Goal: Information Seeking & Learning: Check status

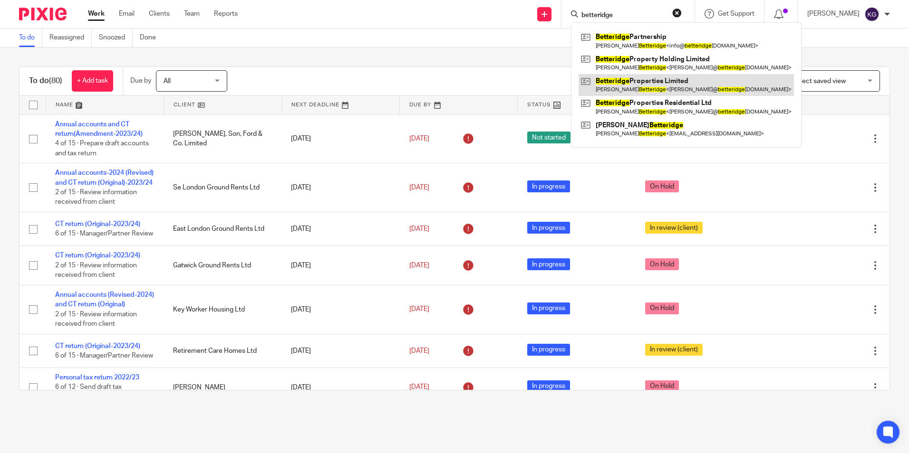
type input "betteridge"
click at [664, 86] on link at bounding box center [685, 85] width 215 height 22
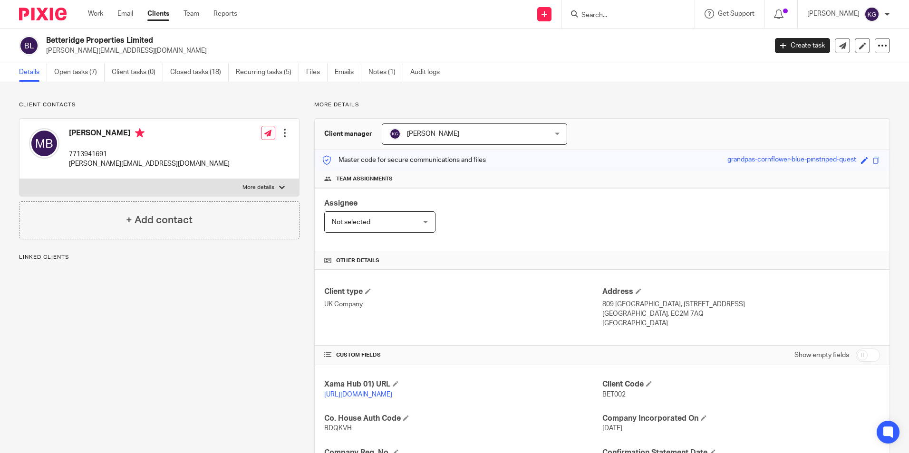
click at [617, 10] on form at bounding box center [630, 14] width 101 height 12
click at [617, 12] on input "Search" at bounding box center [623, 15] width 86 height 9
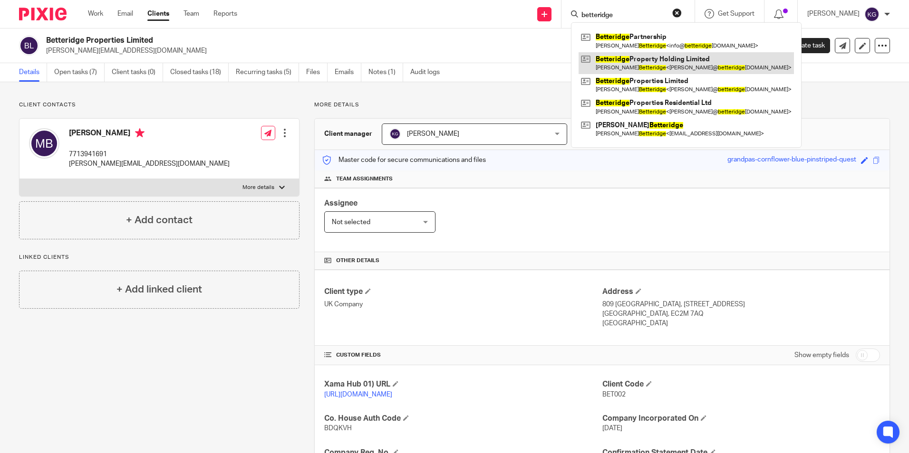
type input "betteridge"
click at [699, 64] on link at bounding box center [685, 63] width 215 height 22
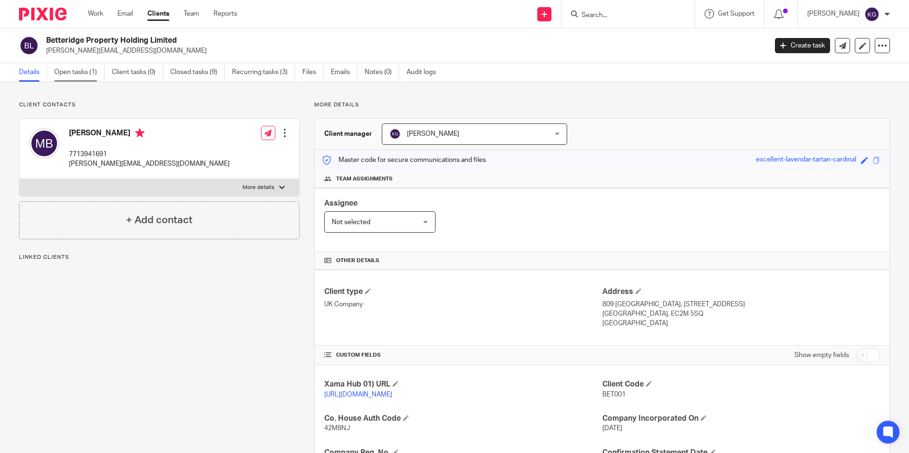
click at [91, 71] on link "Open tasks (1)" at bounding box center [79, 72] width 50 height 19
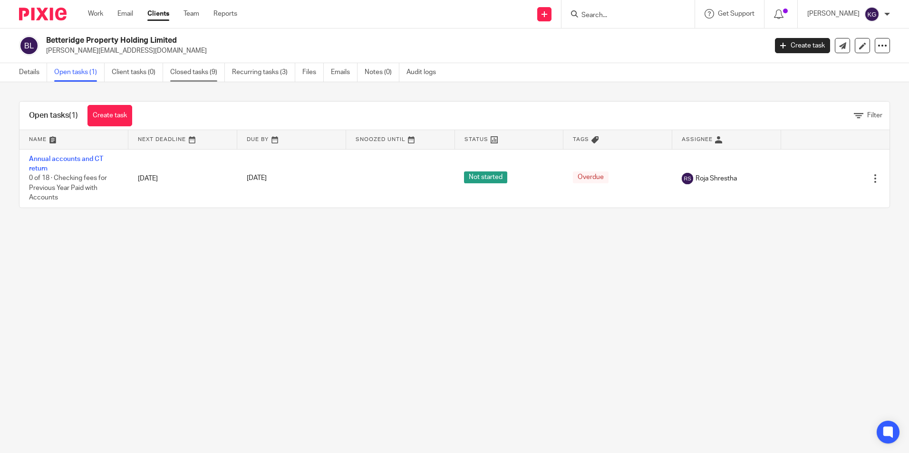
click at [197, 74] on link "Closed tasks (9)" at bounding box center [197, 72] width 55 height 19
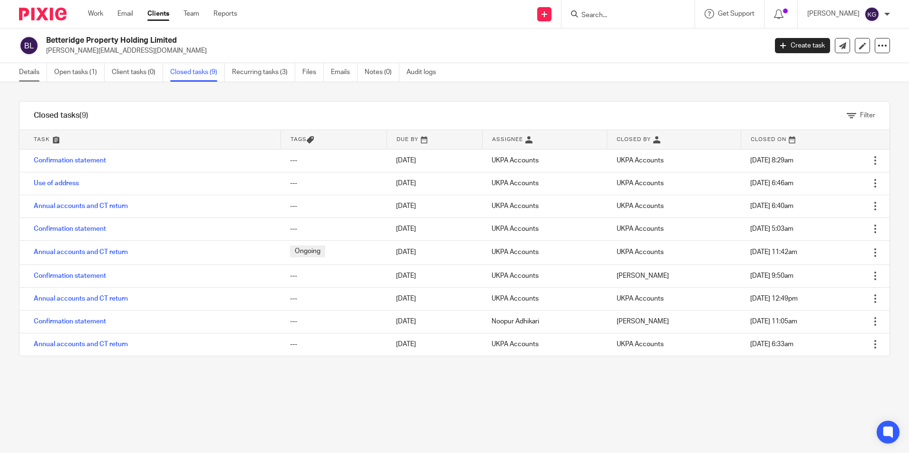
click at [35, 65] on link "Details" at bounding box center [33, 72] width 28 height 19
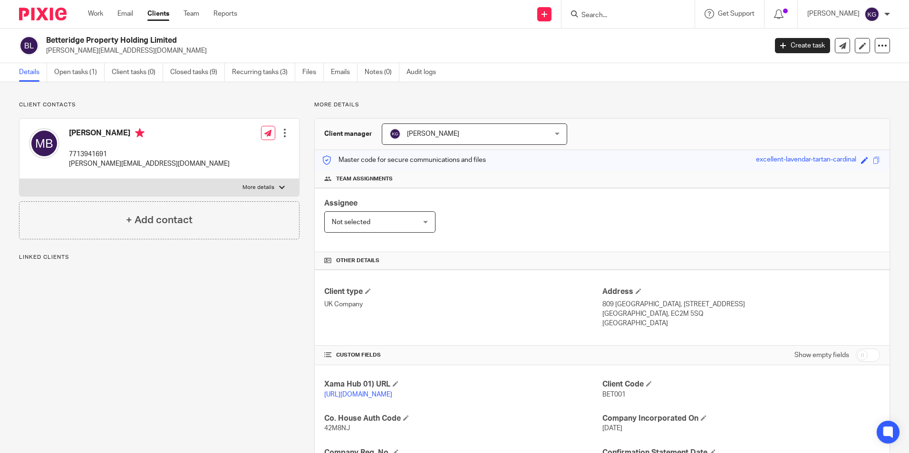
scroll to position [190, 0]
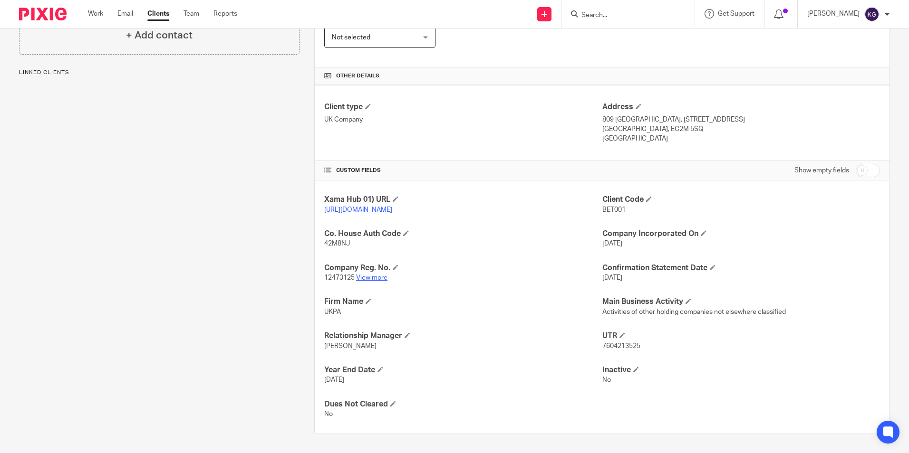
click at [372, 281] on link "View more" at bounding box center [371, 278] width 31 height 7
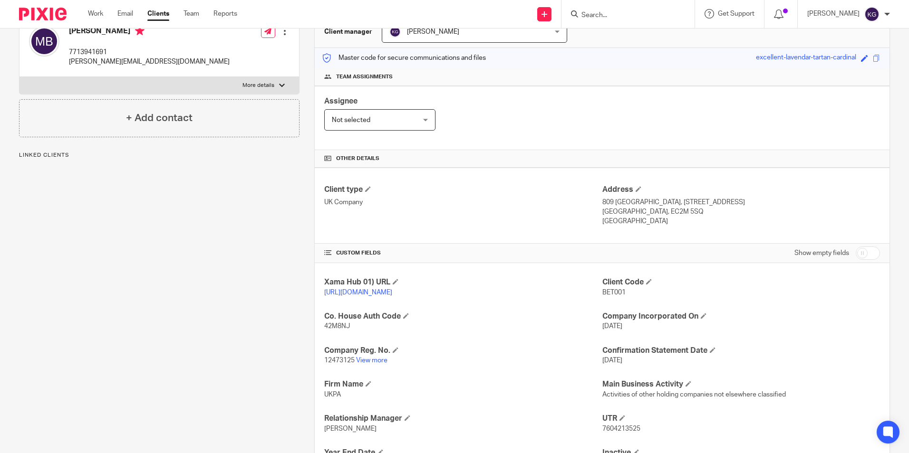
scroll to position [0, 0]
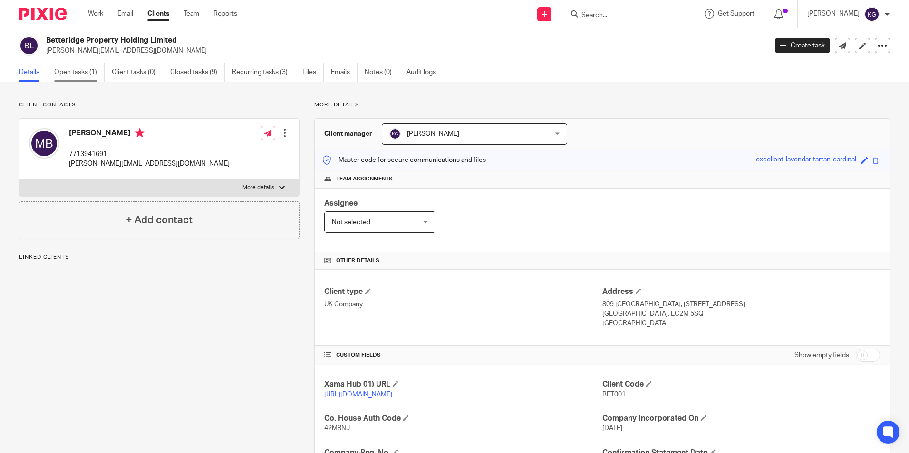
click at [77, 72] on link "Open tasks (1)" at bounding box center [79, 72] width 50 height 19
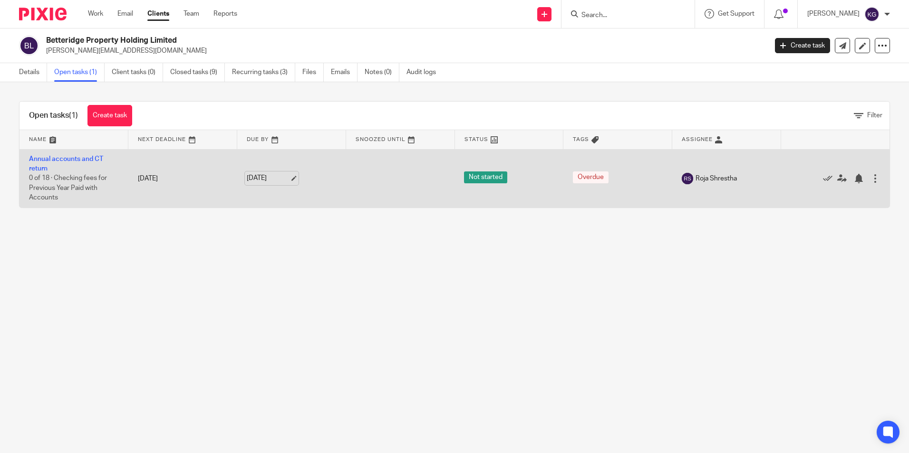
click at [270, 179] on link "29 Aug 2025" at bounding box center [268, 178] width 43 height 10
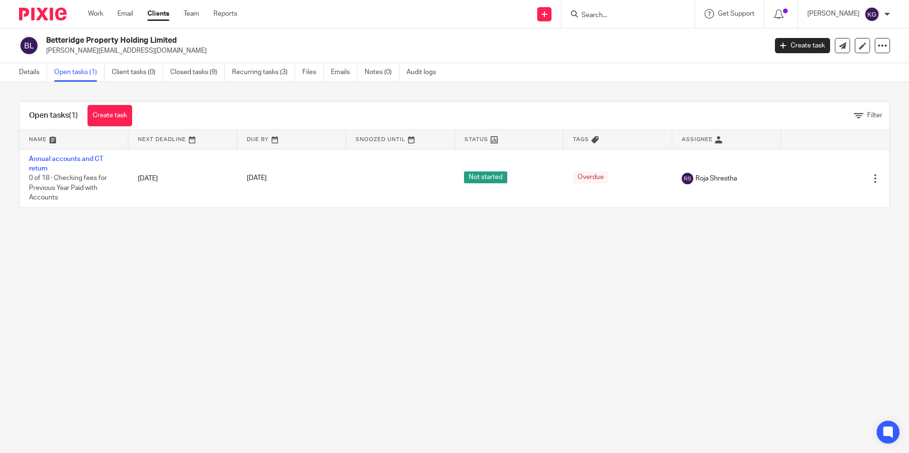
click at [525, 322] on main "Betteridge Property Holding Limited matthew@betteridgeproperties.co.uk Create t…" at bounding box center [454, 226] width 909 height 453
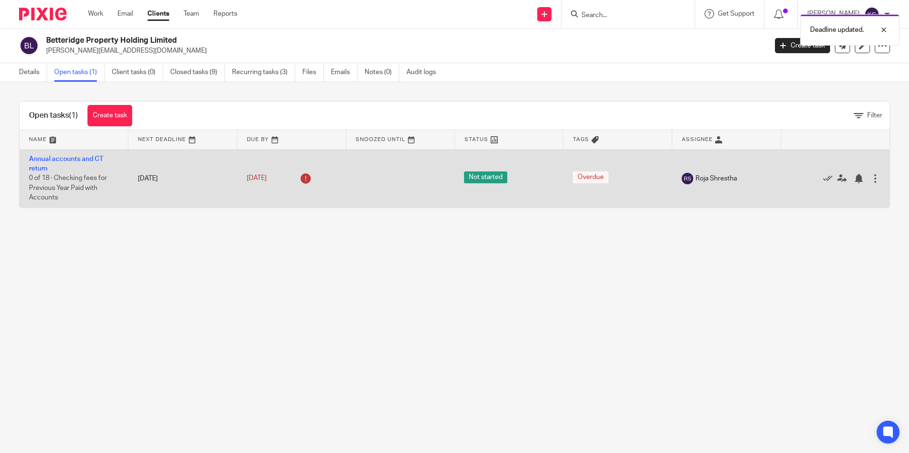
click at [300, 178] on icon at bounding box center [305, 178] width 15 height 15
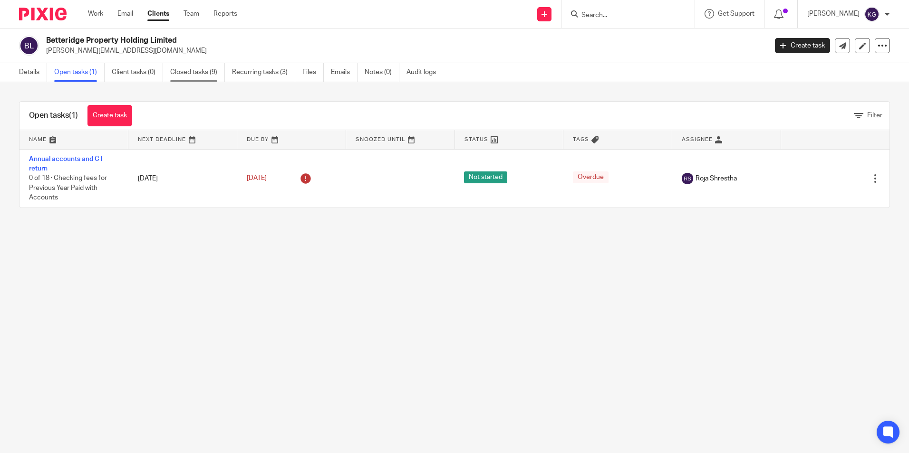
click at [208, 72] on link "Closed tasks (9)" at bounding box center [197, 72] width 55 height 19
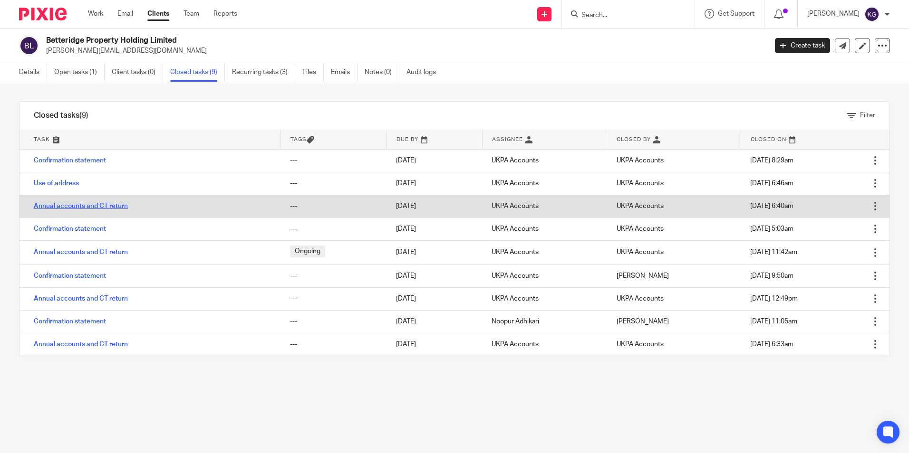
click at [70, 208] on link "Annual accounts and CT return" at bounding box center [81, 206] width 94 height 7
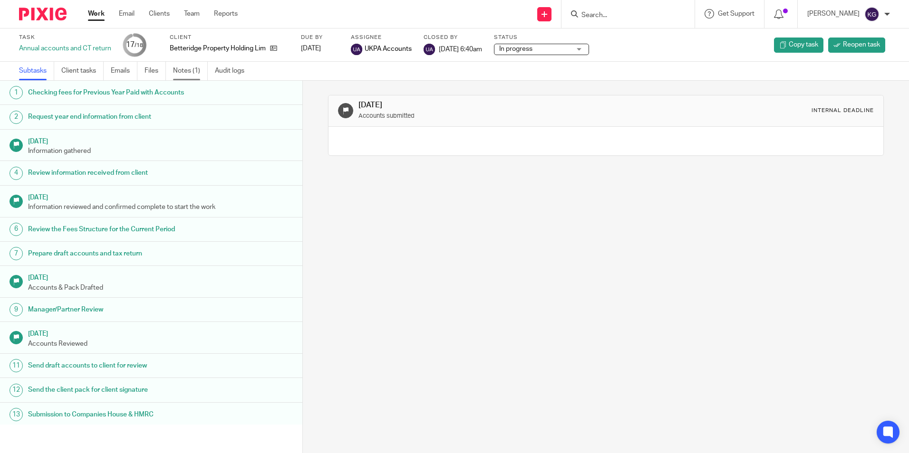
click at [193, 71] on link "Notes (1)" at bounding box center [190, 71] width 35 height 19
drag, startPoint x: 89, startPoint y: 100, endPoint x: 107, endPoint y: 104, distance: 18.8
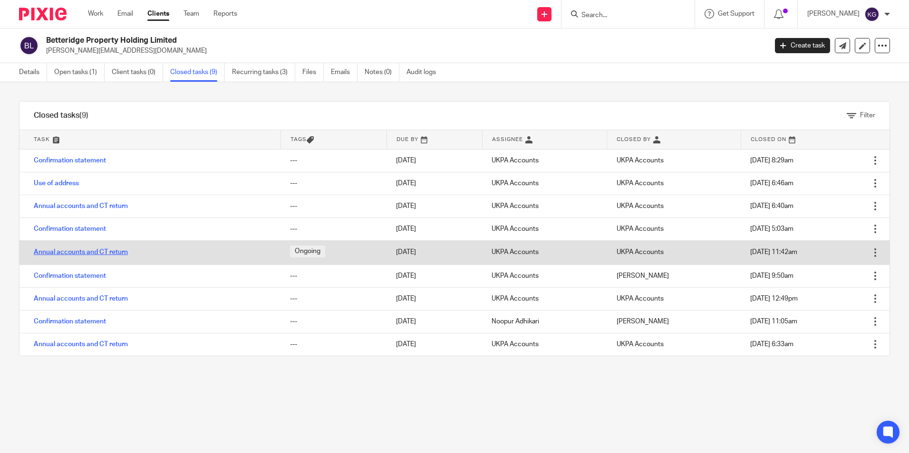
click at [90, 253] on link "Annual accounts and CT return" at bounding box center [81, 252] width 94 height 7
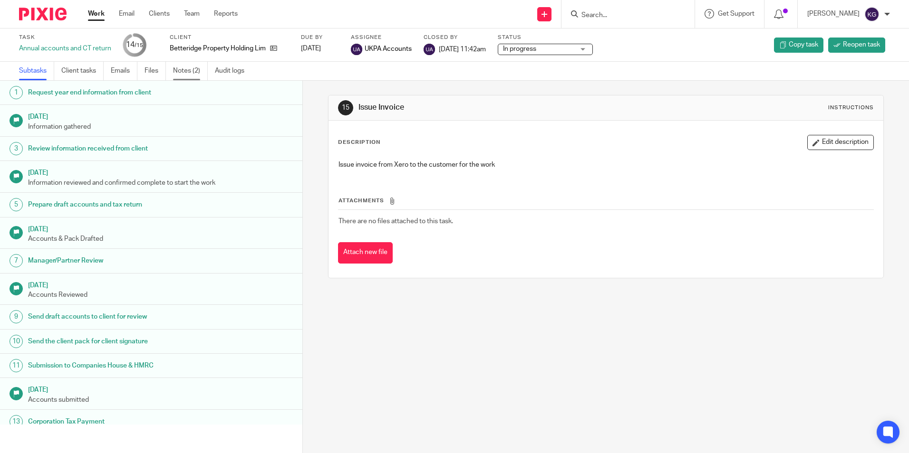
click at [191, 67] on link "Notes (2)" at bounding box center [190, 71] width 35 height 19
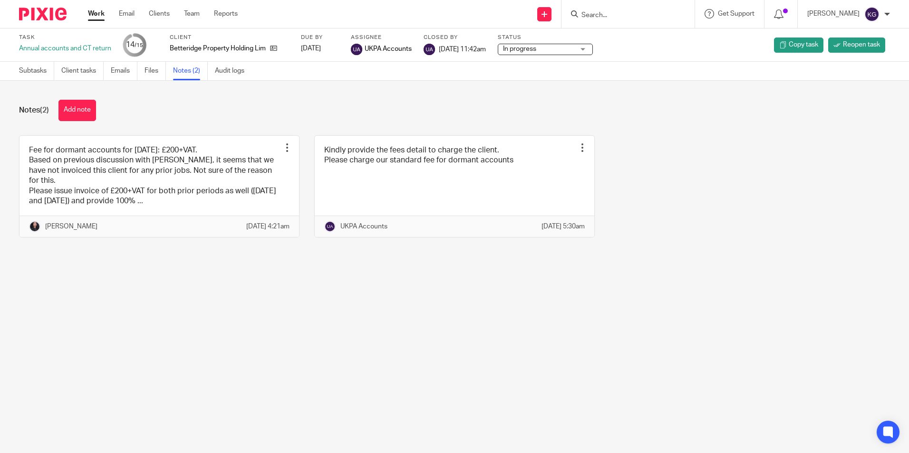
click at [619, 15] on input "Search" at bounding box center [623, 15] width 86 height 9
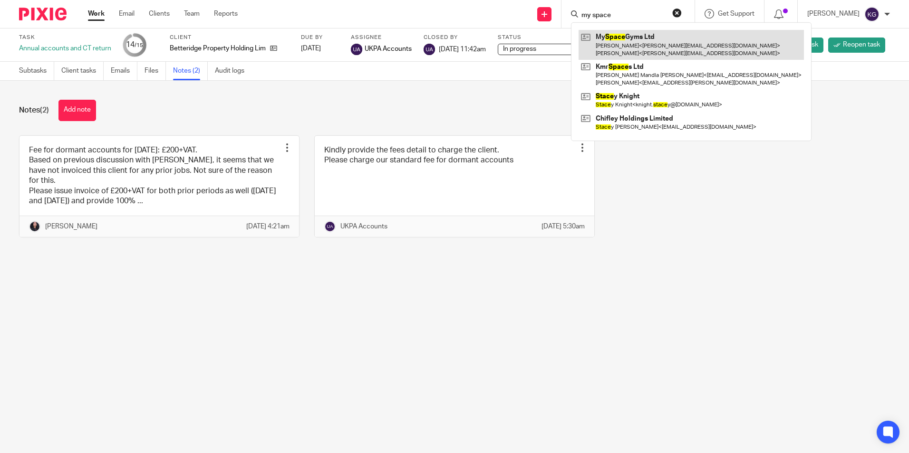
type input "my space"
click at [623, 54] on link at bounding box center [690, 44] width 225 height 29
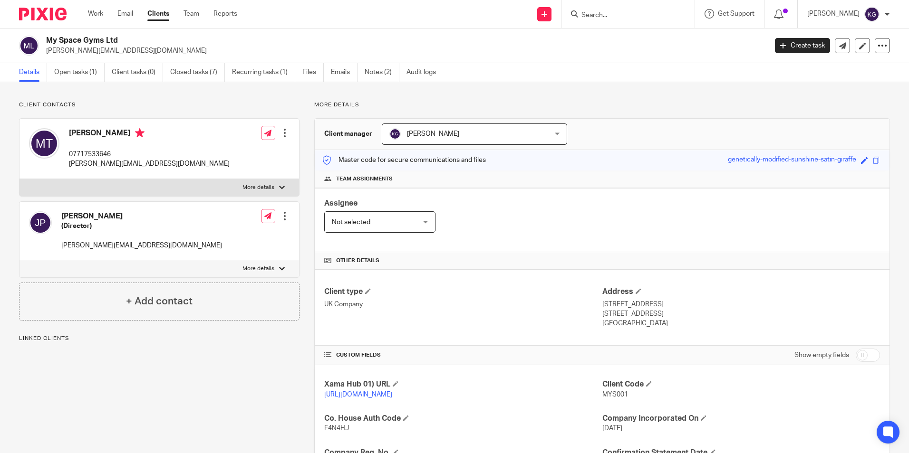
click at [87, 75] on link "Open tasks (1)" at bounding box center [79, 72] width 50 height 19
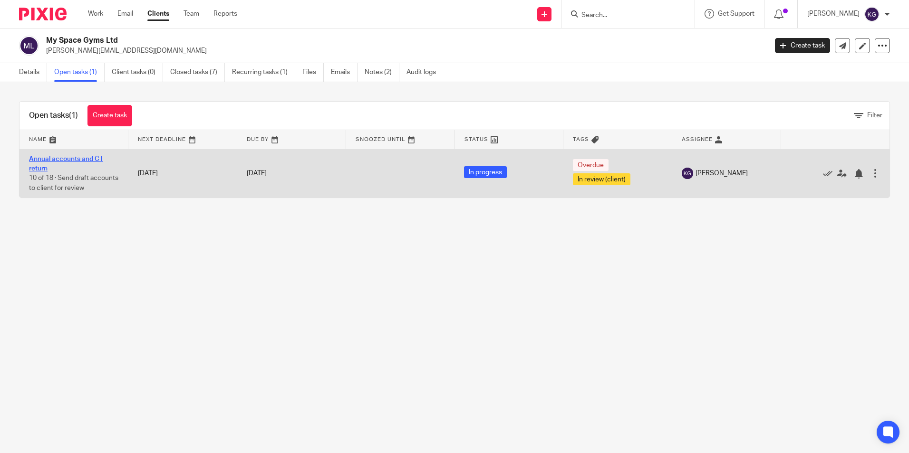
click at [71, 158] on link "Annual accounts and CT return" at bounding box center [66, 164] width 74 height 16
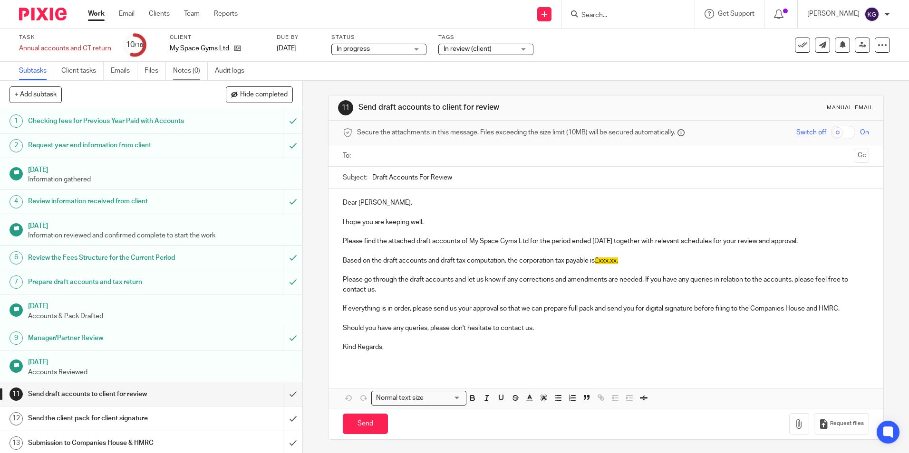
click at [189, 77] on link "Notes (0)" at bounding box center [190, 71] width 35 height 19
